Goal: Task Accomplishment & Management: Manage account settings

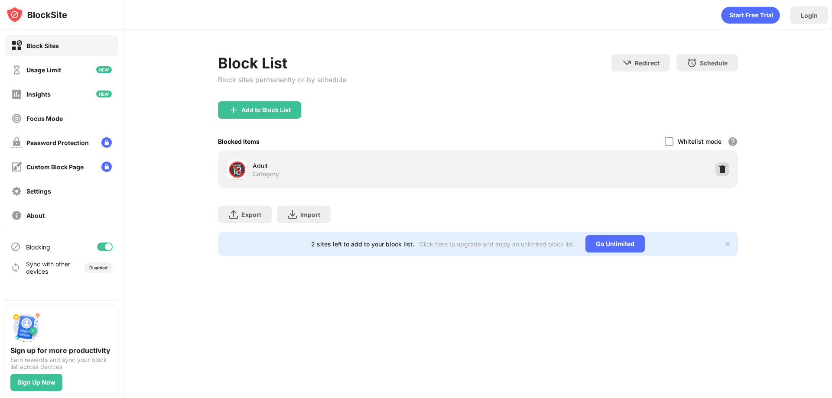
click at [723, 168] on img at bounding box center [722, 169] width 9 height 9
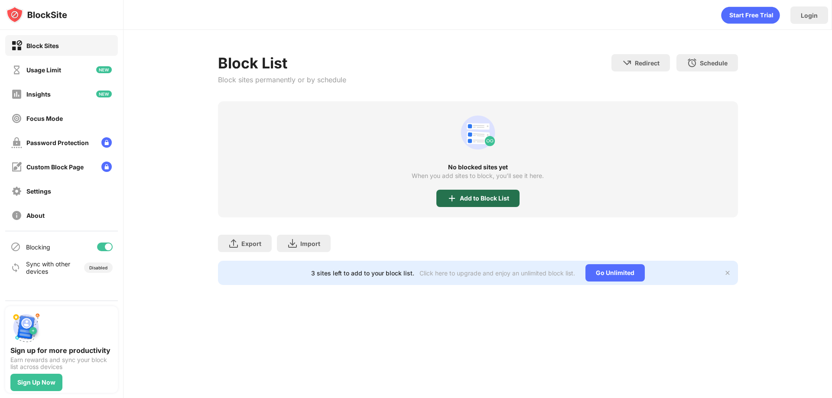
click at [485, 201] on div "Add to Block List" at bounding box center [484, 198] width 49 height 7
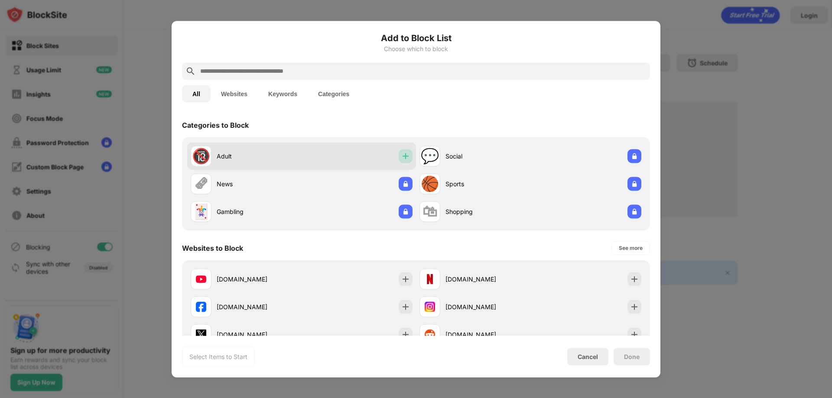
click at [401, 156] on img at bounding box center [405, 156] width 9 height 9
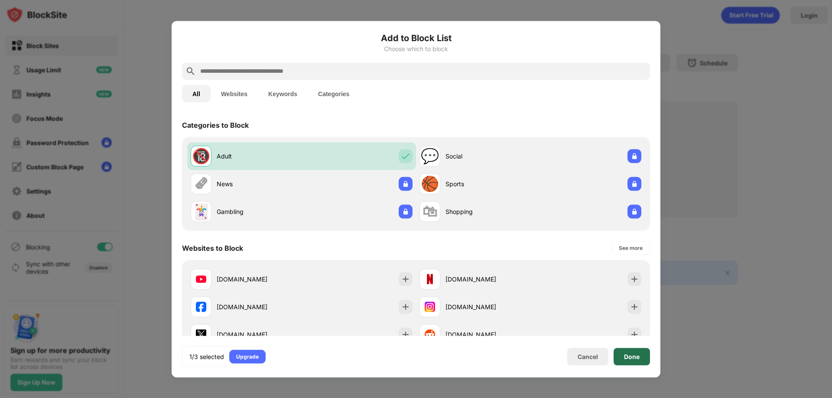
click at [639, 354] on div "Done" at bounding box center [632, 356] width 16 height 7
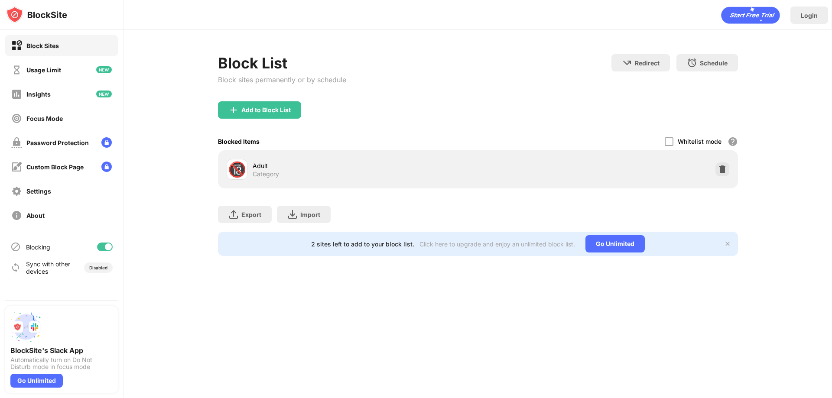
click at [541, 108] on div "Add to Block List" at bounding box center [478, 116] width 520 height 31
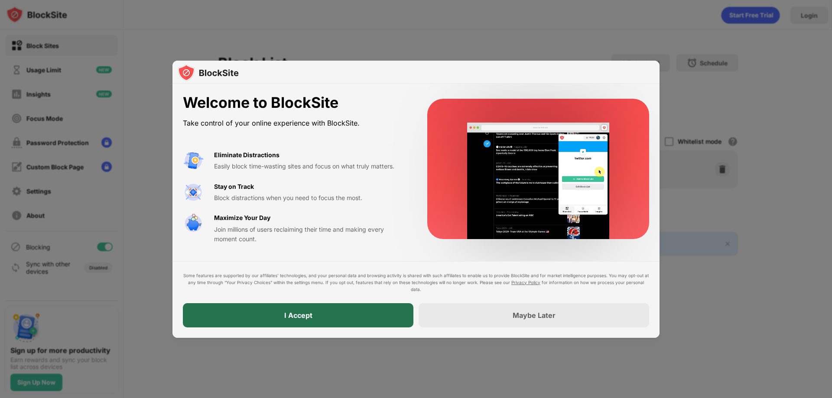
click at [353, 311] on div "I Accept" at bounding box center [298, 315] width 231 height 24
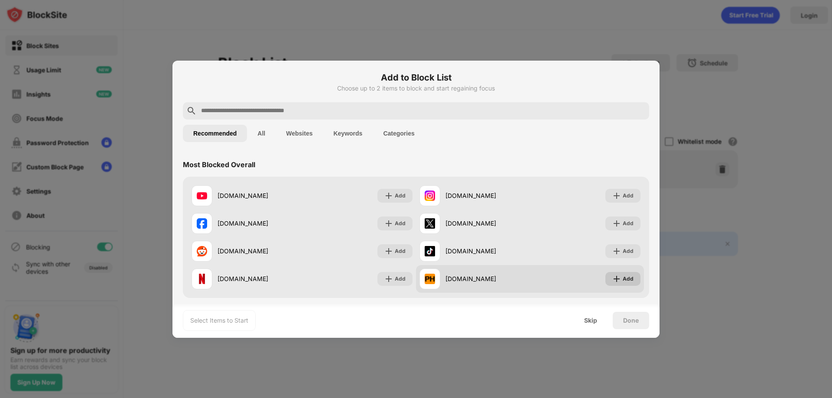
click at [613, 281] on img at bounding box center [617, 279] width 9 height 9
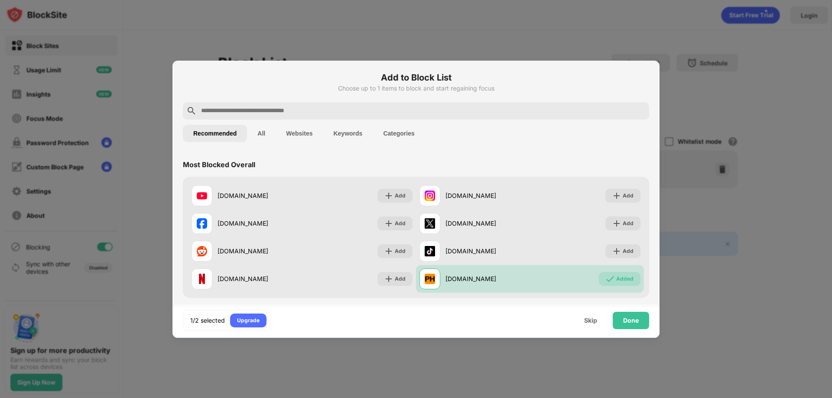
click at [250, 133] on button "All" at bounding box center [261, 133] width 29 height 17
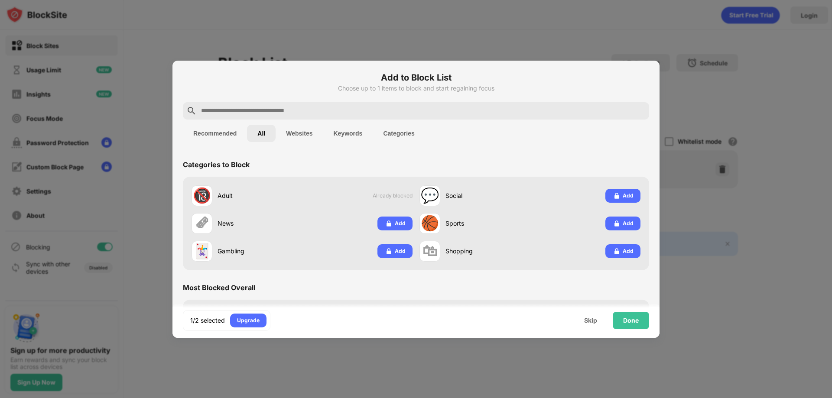
click at [296, 134] on button "Websites" at bounding box center [299, 133] width 47 height 17
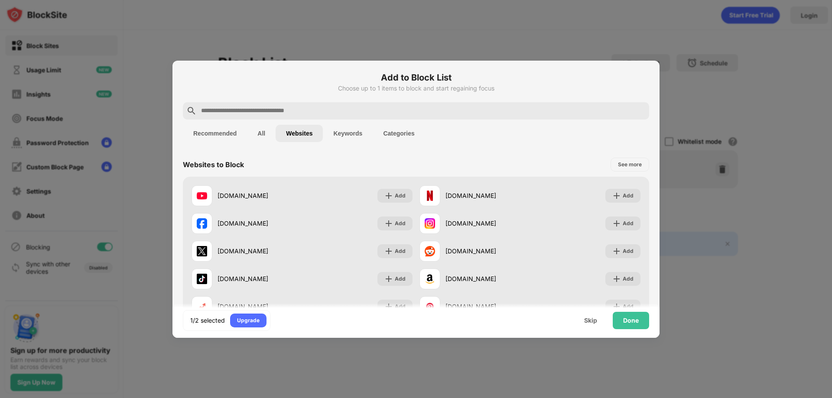
drag, startPoint x: 642, startPoint y: 331, endPoint x: 637, endPoint y: 328, distance: 5.9
click at [640, 331] on div "1/2 selected Upgrade Skip Done" at bounding box center [416, 320] width 487 height 35
click at [635, 323] on div "Done" at bounding box center [631, 320] width 16 height 7
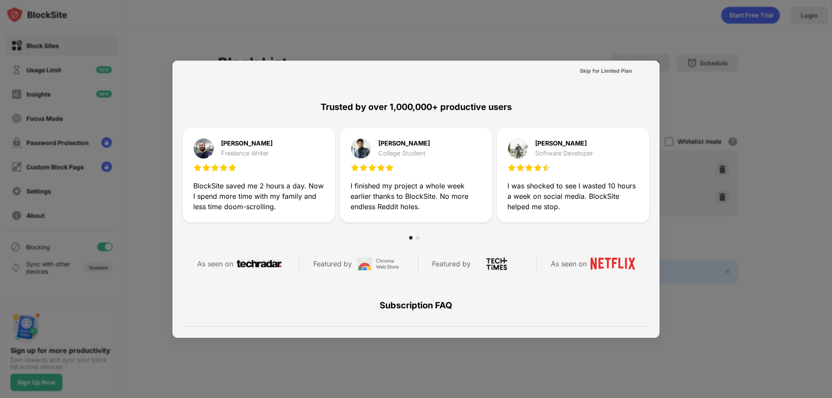
scroll to position [87, 0]
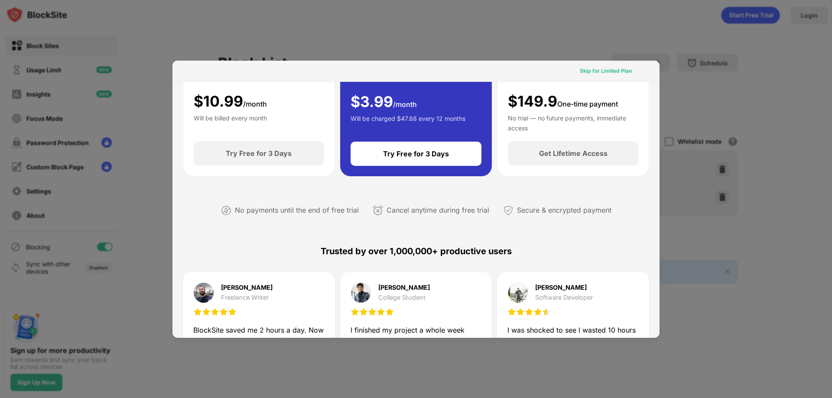
click at [602, 65] on div "Skip for Limited Plan" at bounding box center [606, 71] width 66 height 14
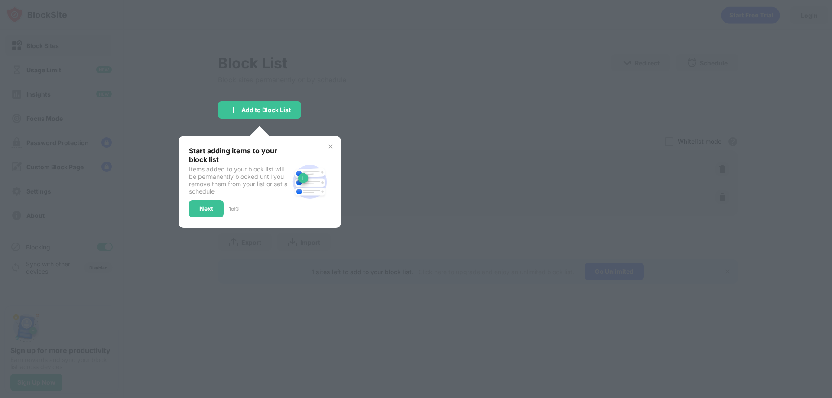
click at [333, 147] on img at bounding box center [330, 146] width 7 height 7
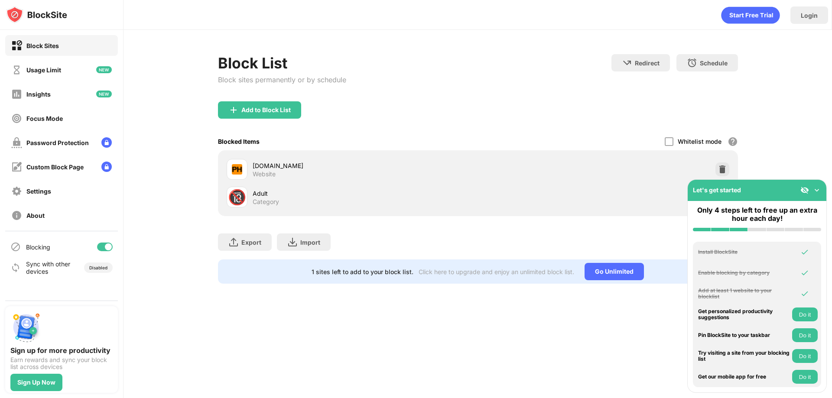
click at [818, 191] on img at bounding box center [817, 190] width 9 height 9
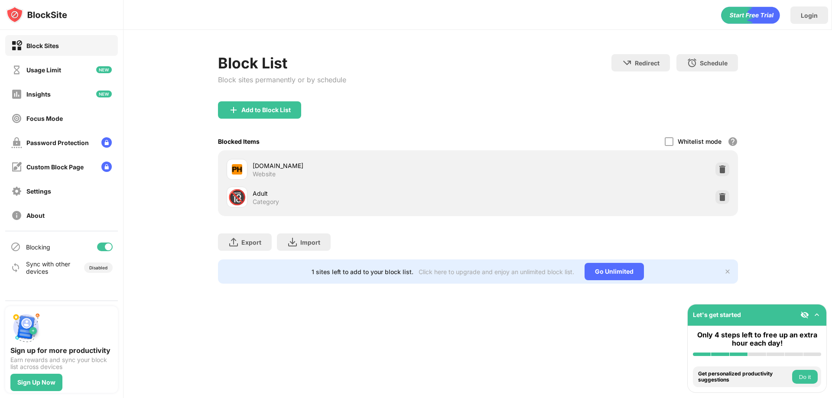
click at [801, 380] on button "Do it" at bounding box center [805, 377] width 26 height 14
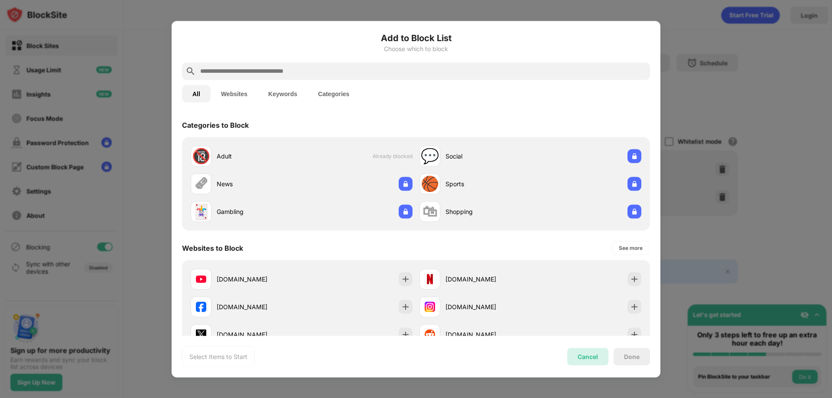
drag, startPoint x: 594, startPoint y: 360, endPoint x: 750, endPoint y: 378, distance: 157.1
click at [595, 360] on div "Cancel" at bounding box center [588, 356] width 20 height 7
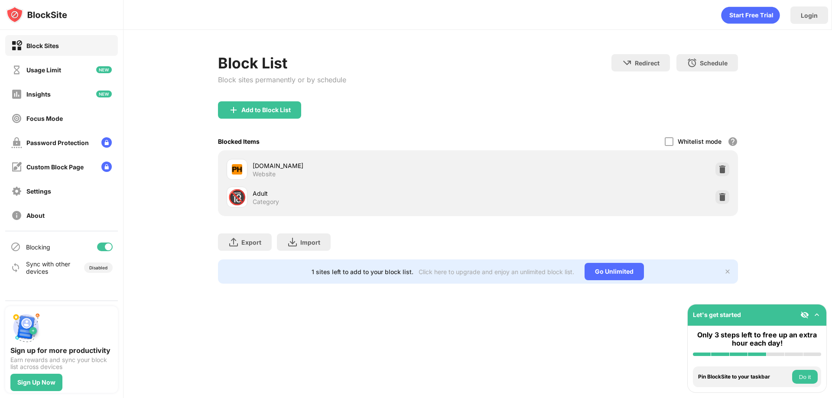
click at [803, 378] on button "Do it" at bounding box center [805, 377] width 26 height 14
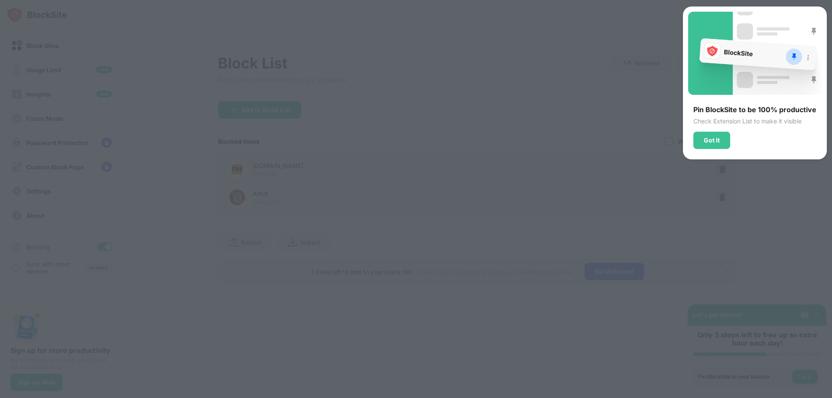
click at [723, 140] on div "Got It" at bounding box center [712, 140] width 37 height 17
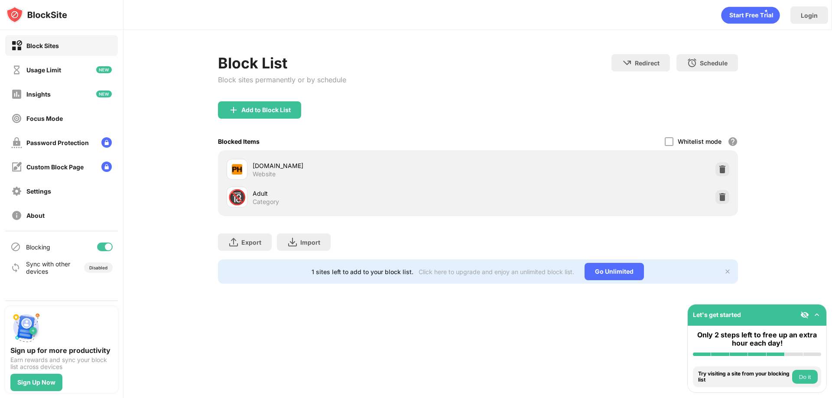
click at [806, 376] on button "Do it" at bounding box center [805, 377] width 26 height 14
